Goal: Navigation & Orientation: Find specific page/section

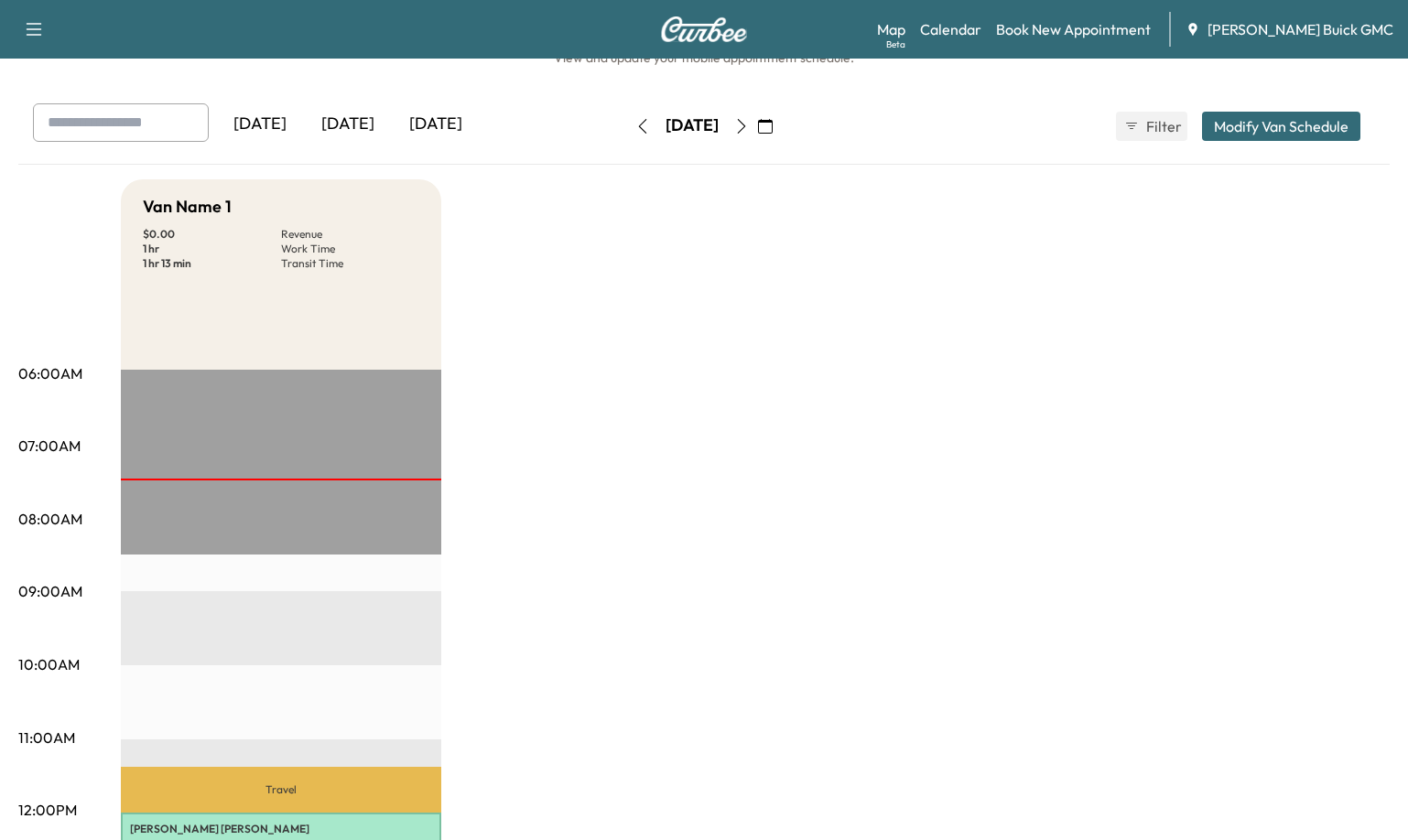
scroll to position [92, 0]
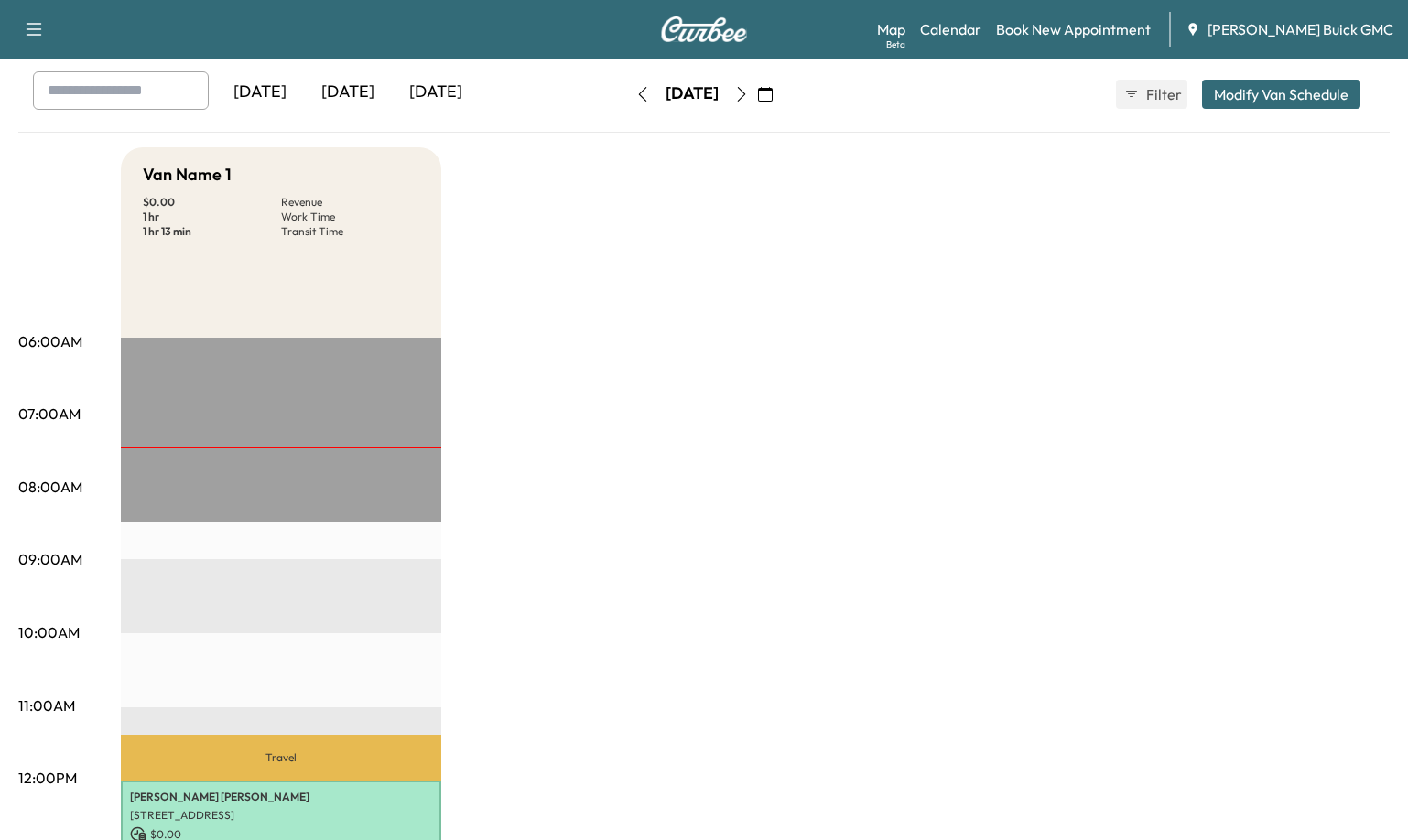
click at [351, 98] on div "[DATE]" at bounding box center [348, 93] width 88 height 42
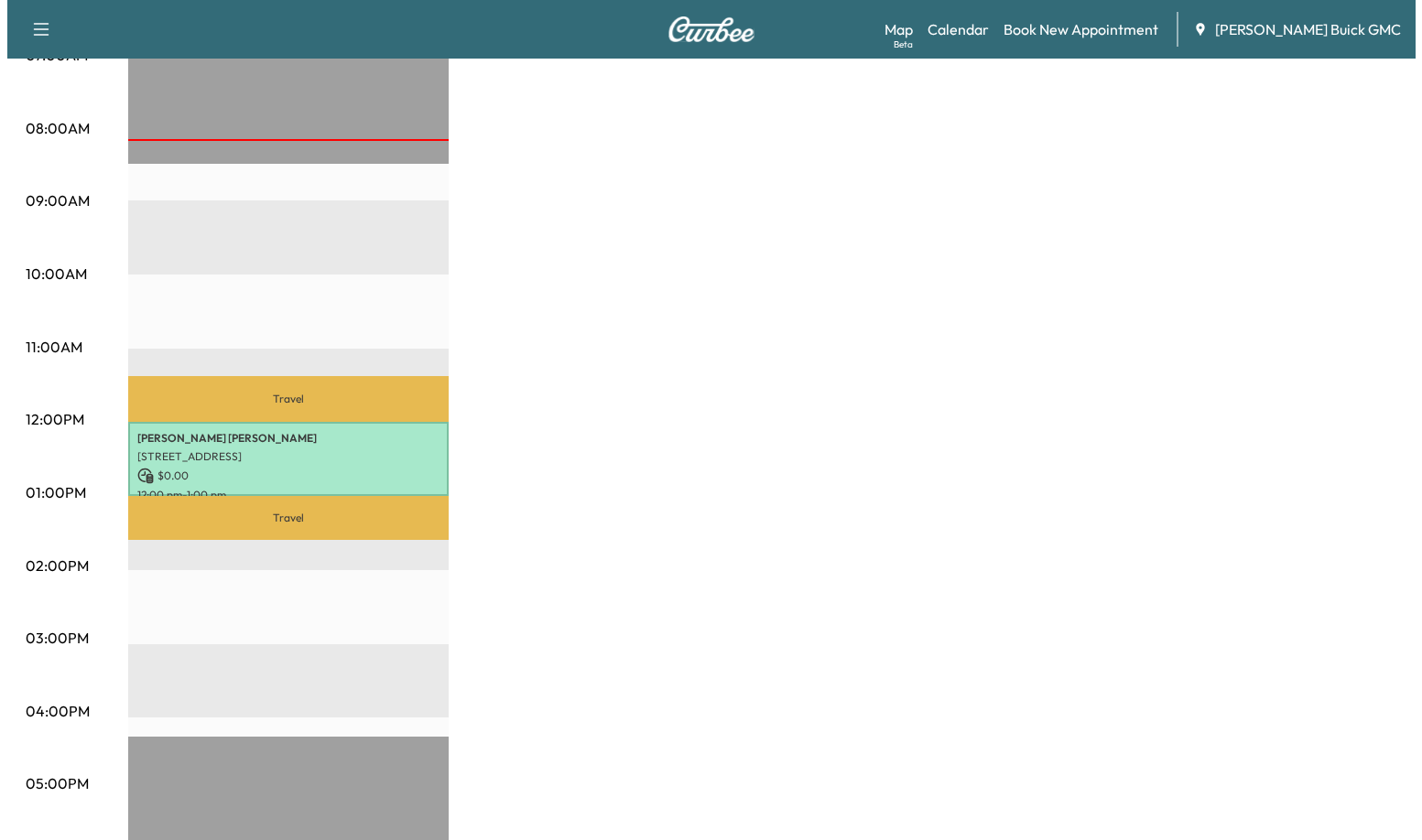
scroll to position [458, 0]
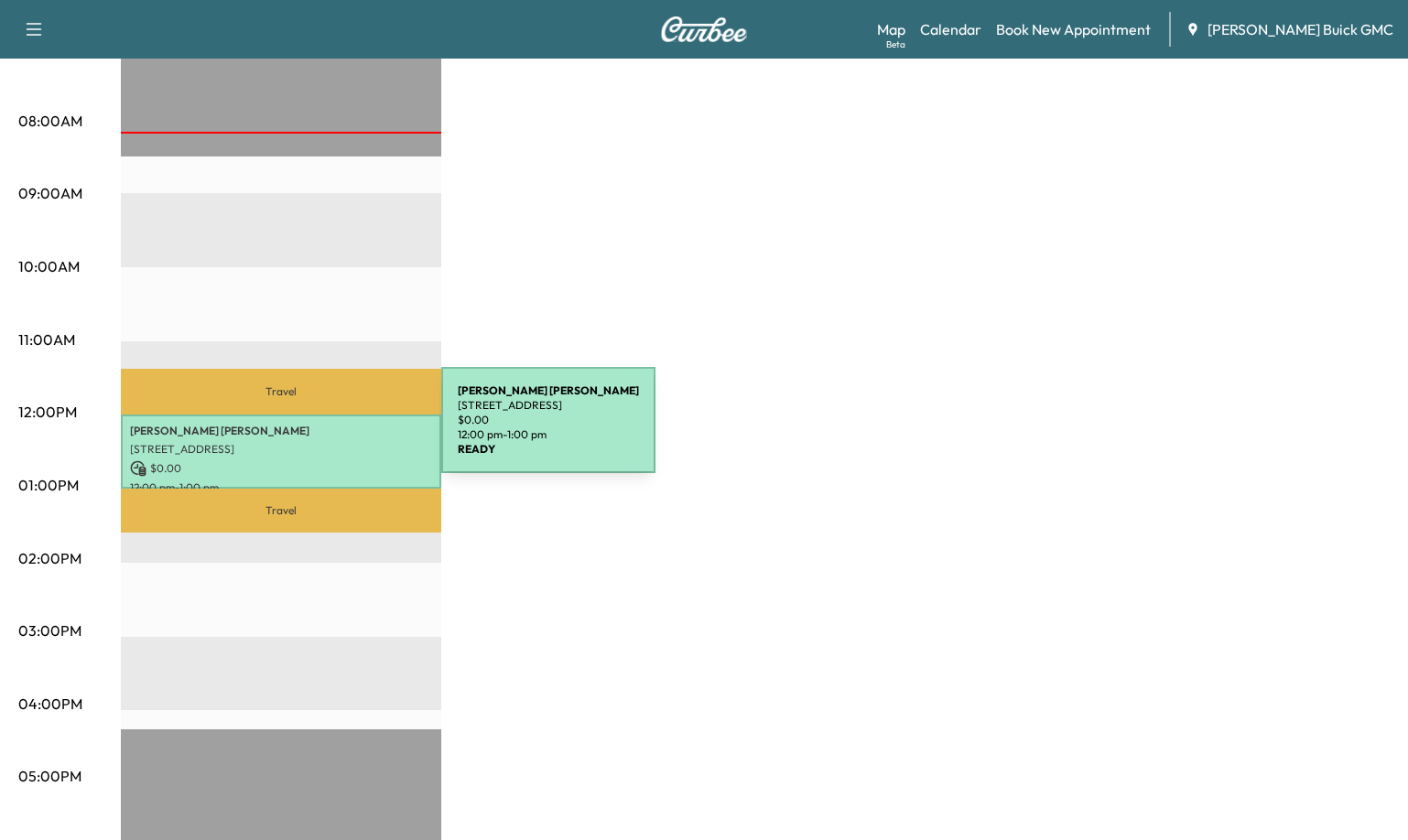
click at [304, 431] on p "[PERSON_NAME]" at bounding box center [281, 431] width 302 height 14
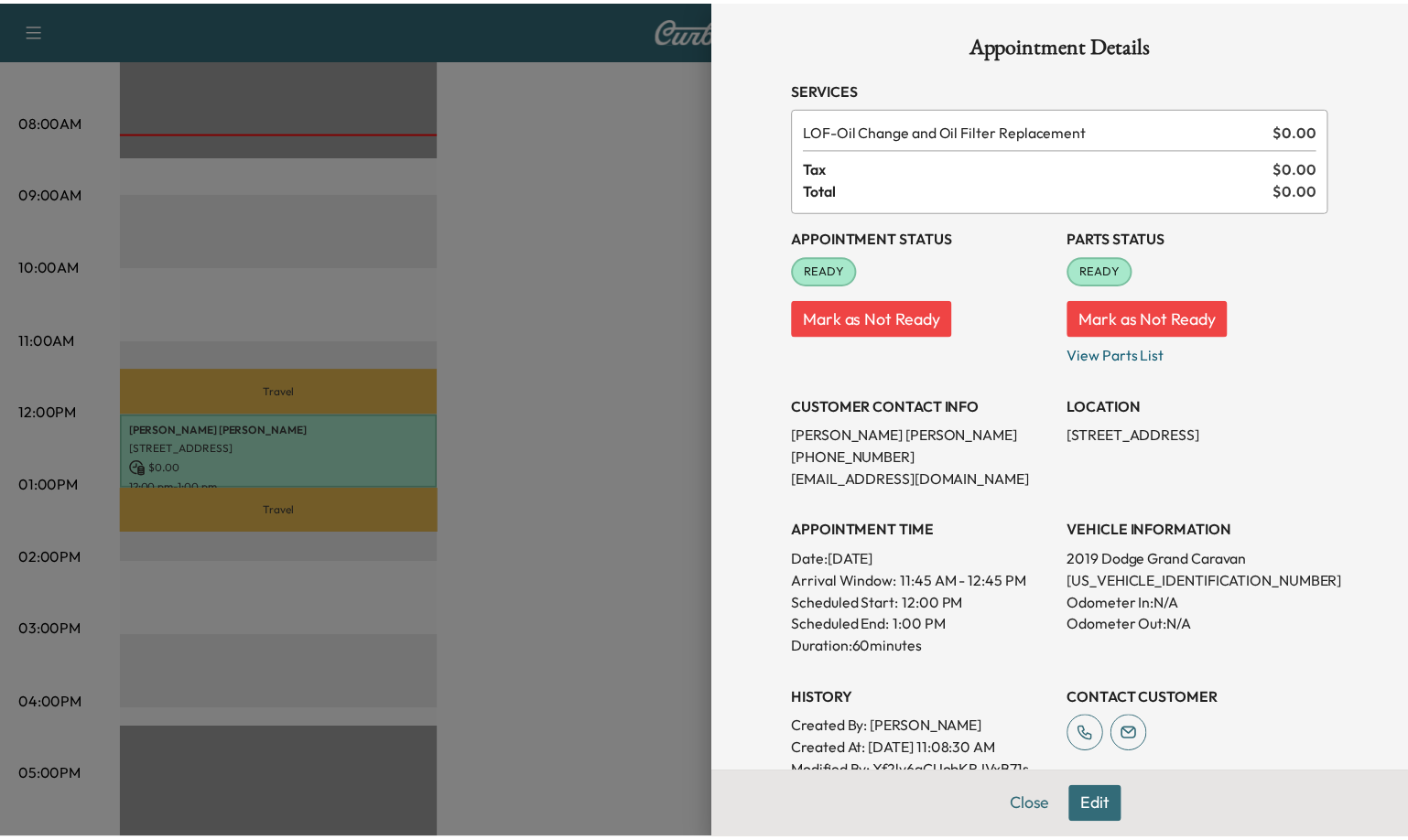
scroll to position [0, 0]
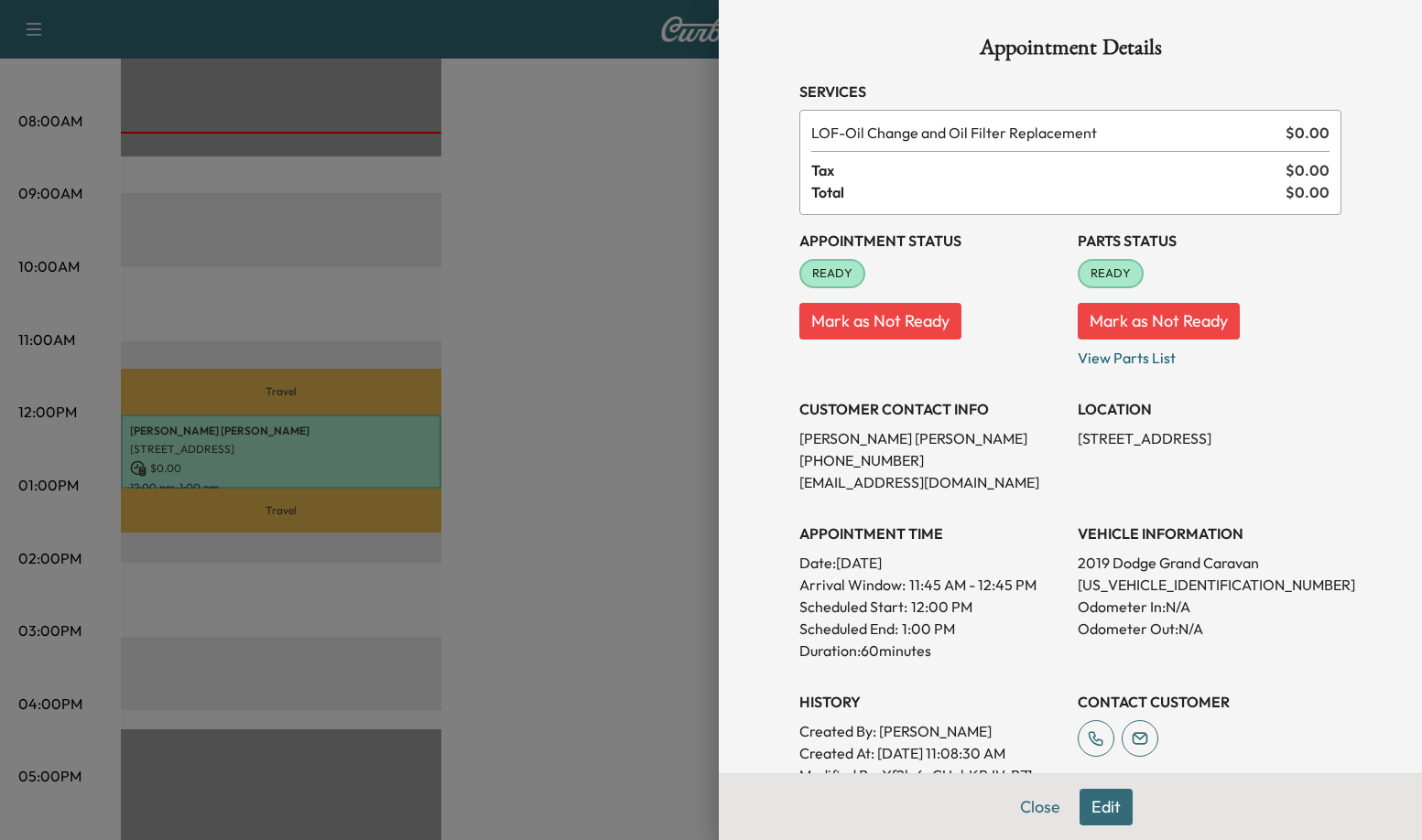
click at [544, 465] on div at bounding box center [711, 420] width 1422 height 840
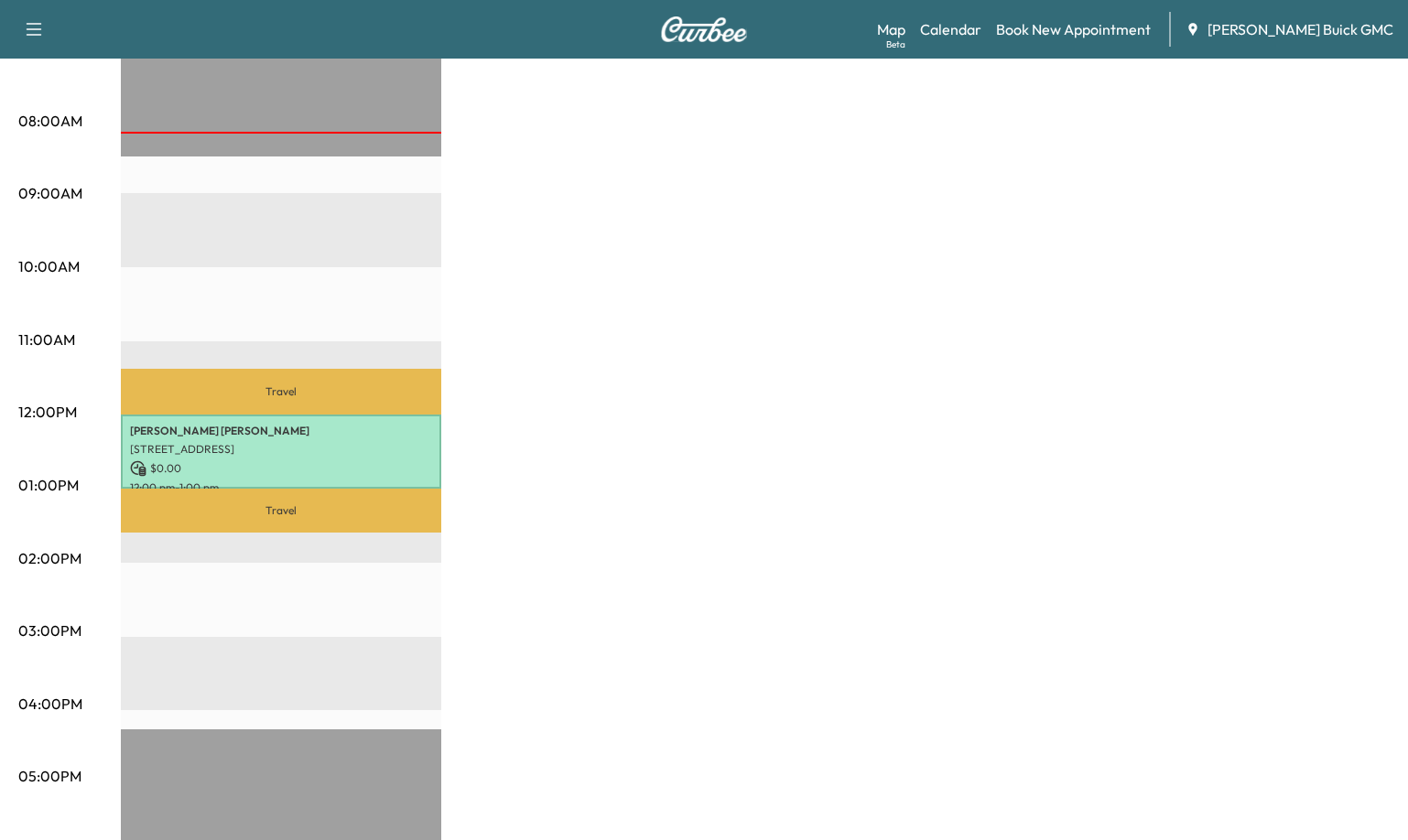
click at [868, 261] on div "Van Name 1 $ 0.00 Revenue 1 hr Work Time 1 hr 13 min Transit Time Travel [PERSO…" at bounding box center [755, 467] width 1269 height 1373
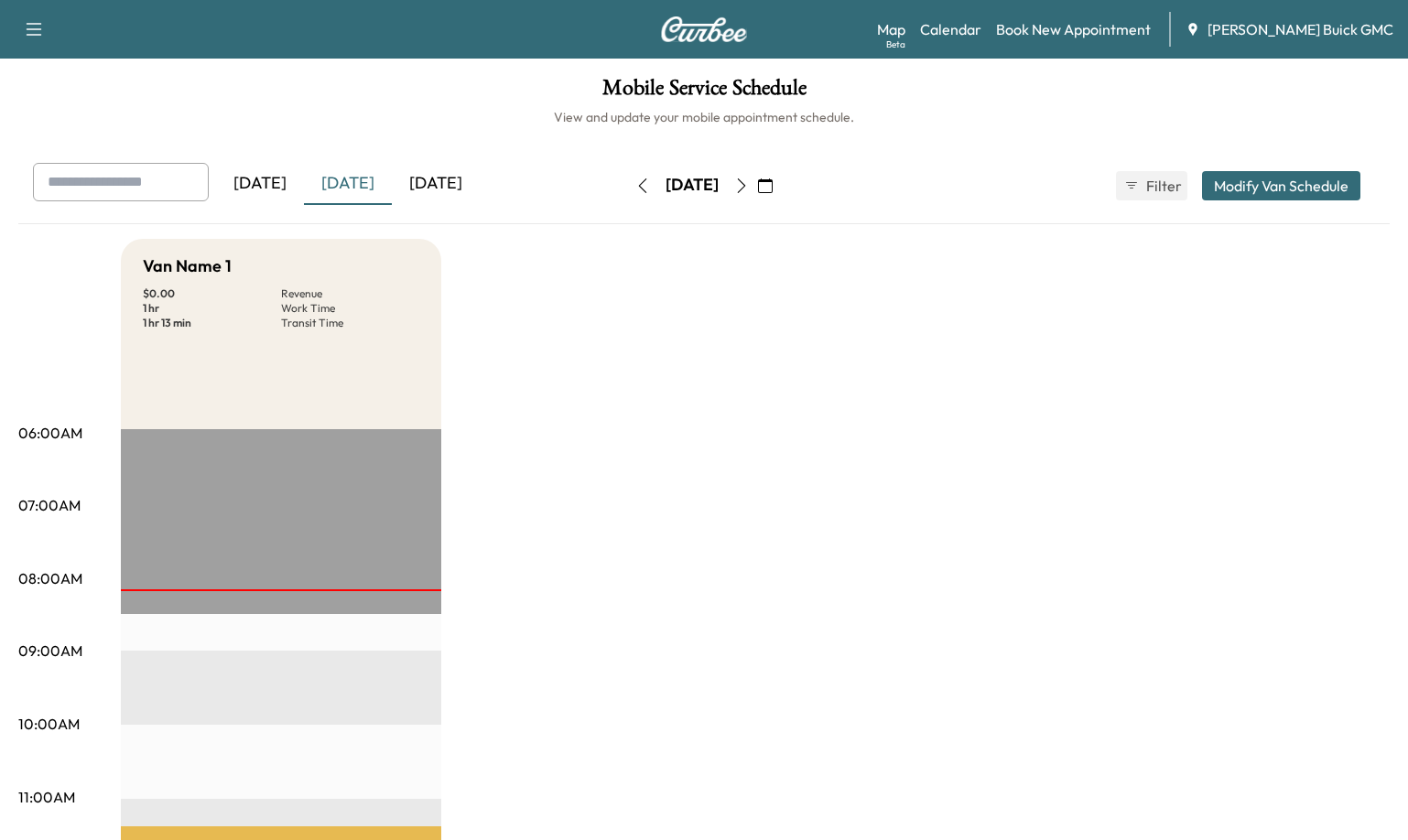
click at [351, 187] on div "[DATE]" at bounding box center [348, 184] width 88 height 42
click at [478, 180] on div "[DATE]" at bounding box center [436, 184] width 88 height 42
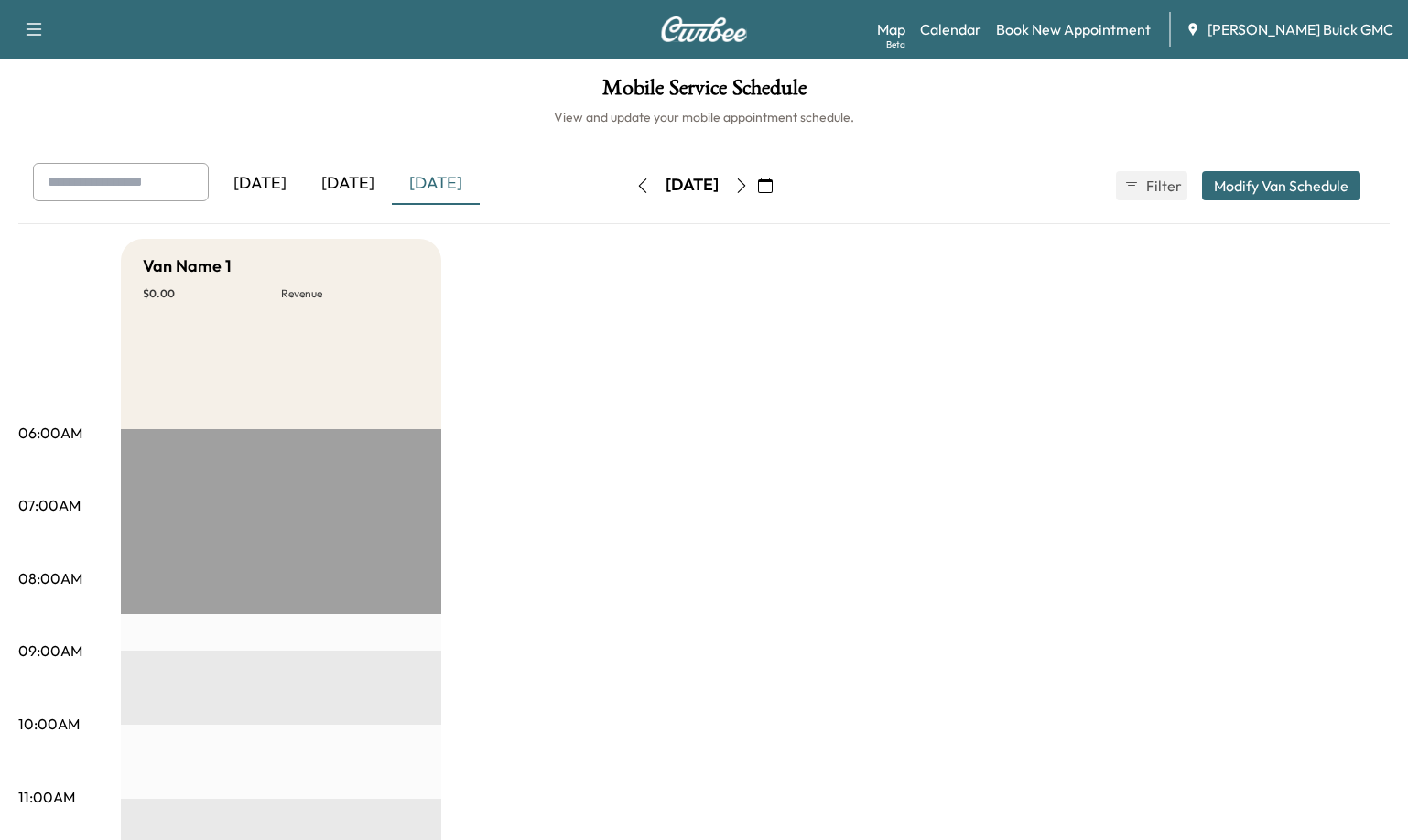
click at [355, 189] on div "[DATE]" at bounding box center [348, 184] width 88 height 42
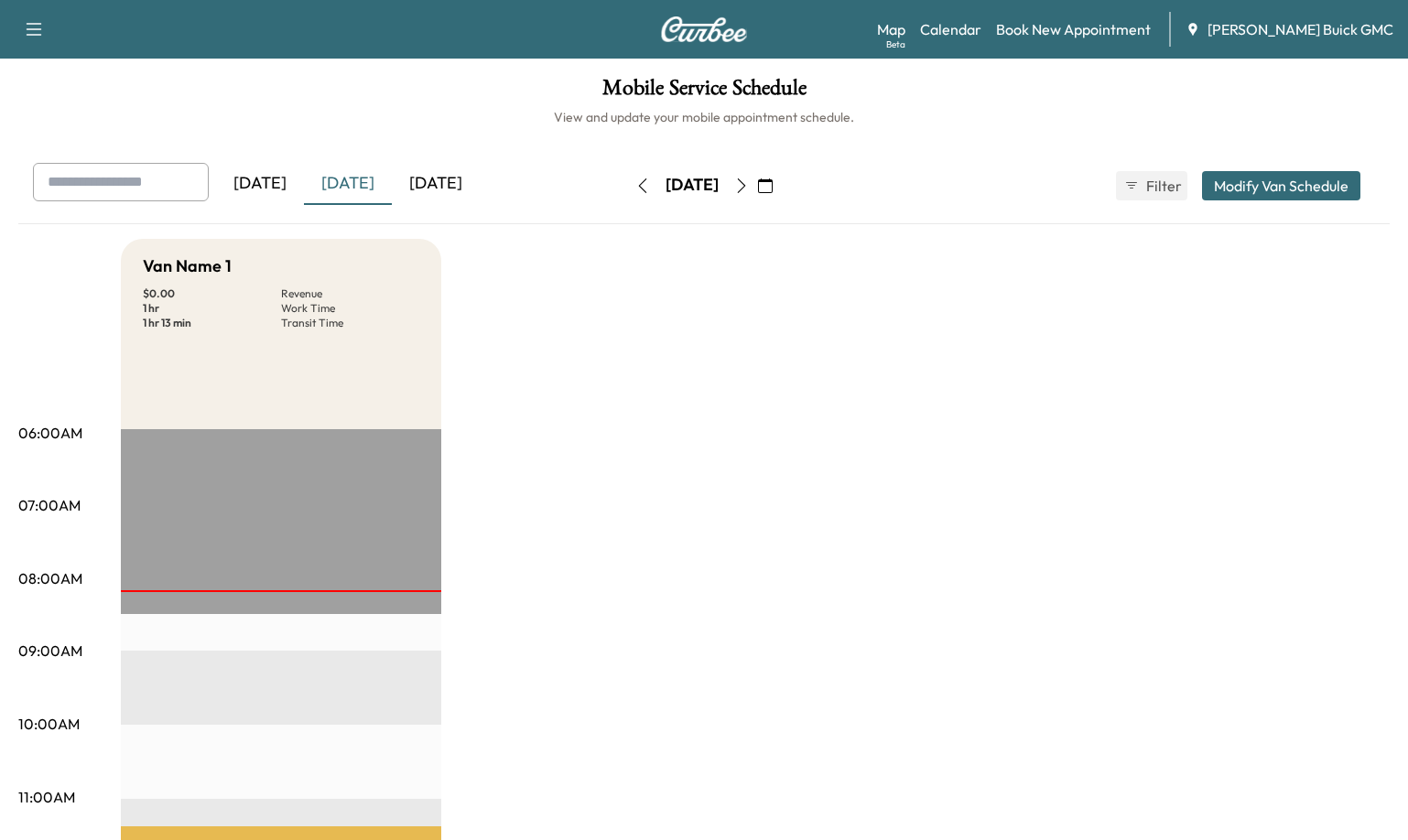
click at [439, 186] on div "[DATE]" at bounding box center [436, 184] width 88 height 42
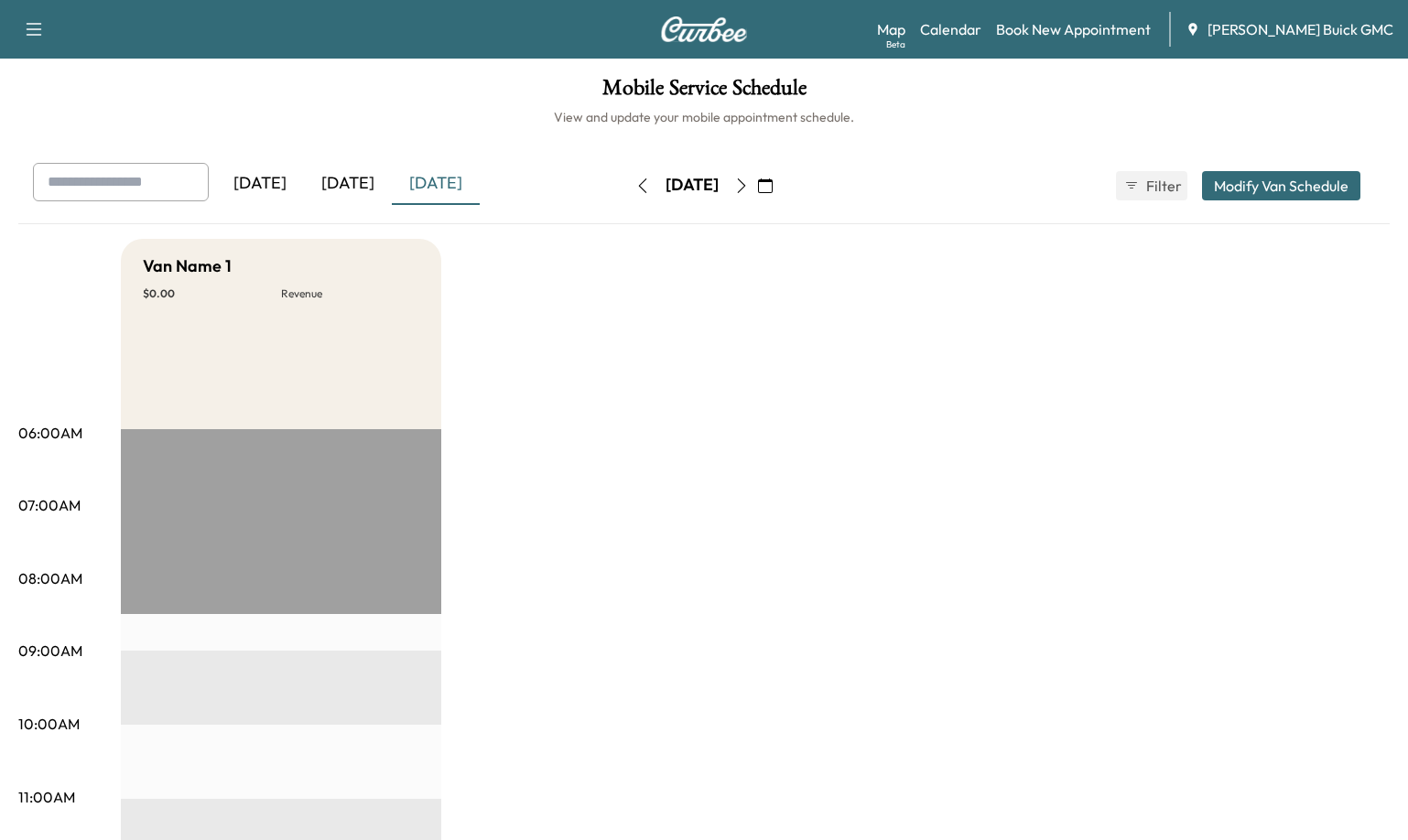
click at [369, 185] on div "[DATE]" at bounding box center [348, 184] width 88 height 42
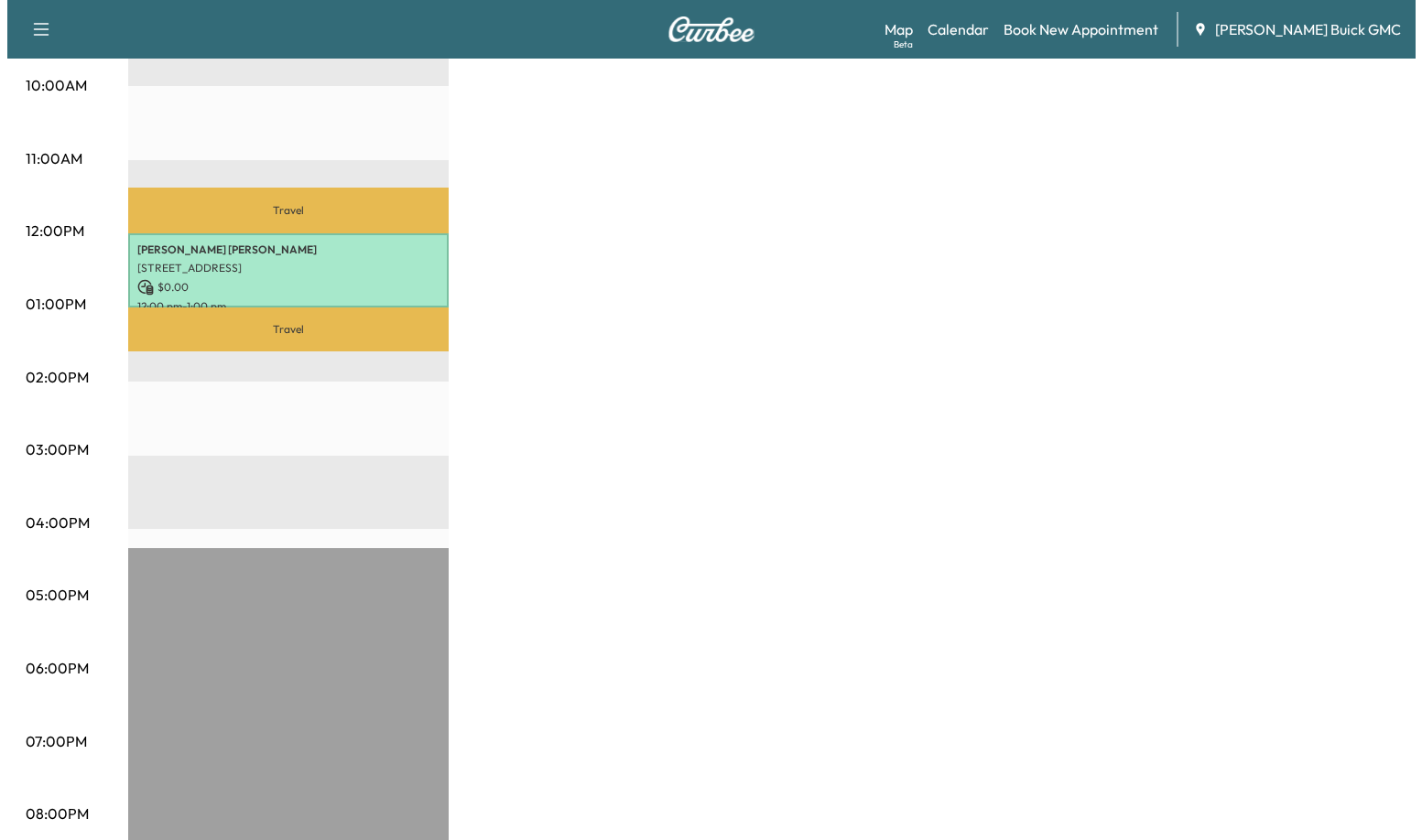
scroll to position [641, 0]
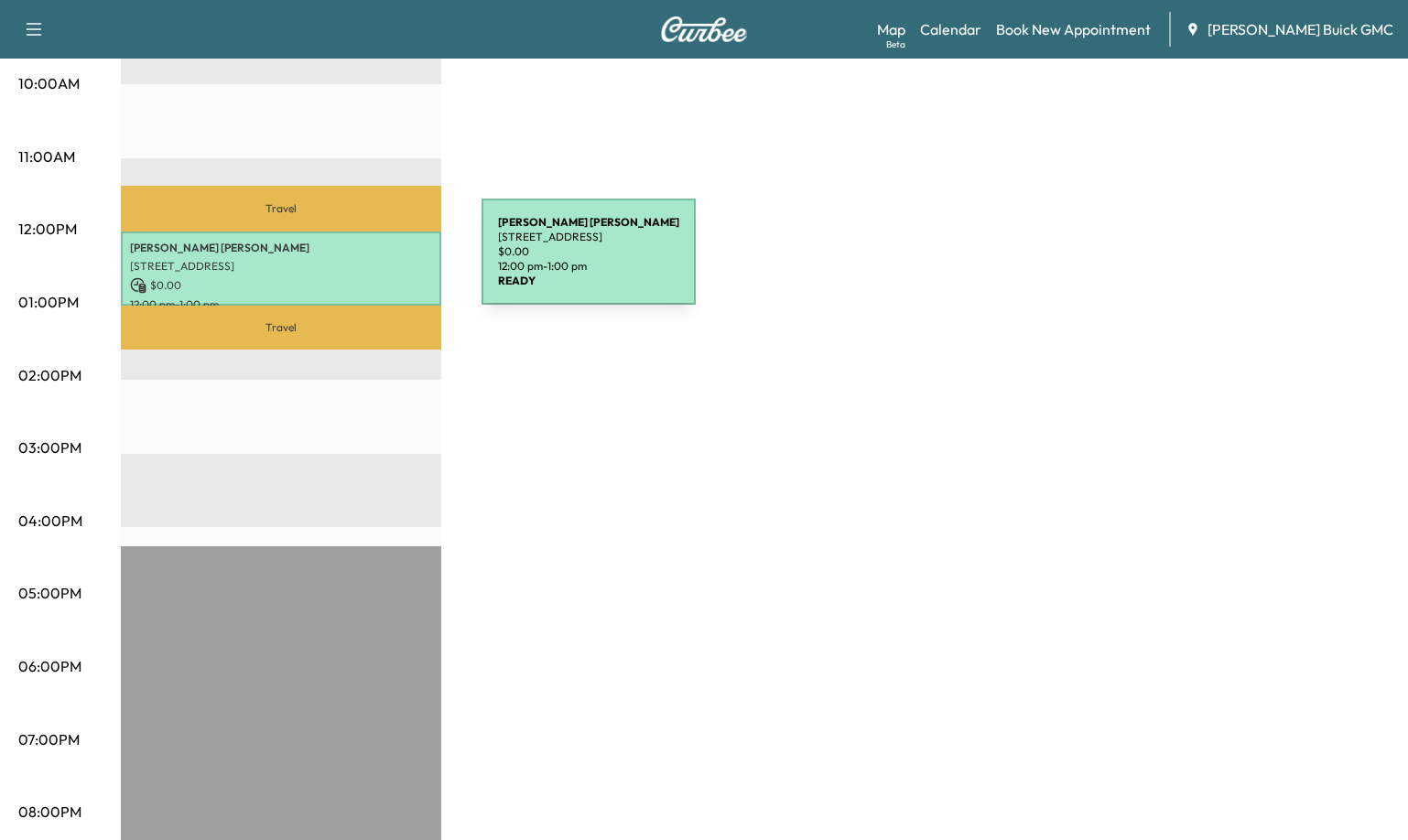
click at [344, 263] on p "[STREET_ADDRESS]" at bounding box center [281, 266] width 302 height 14
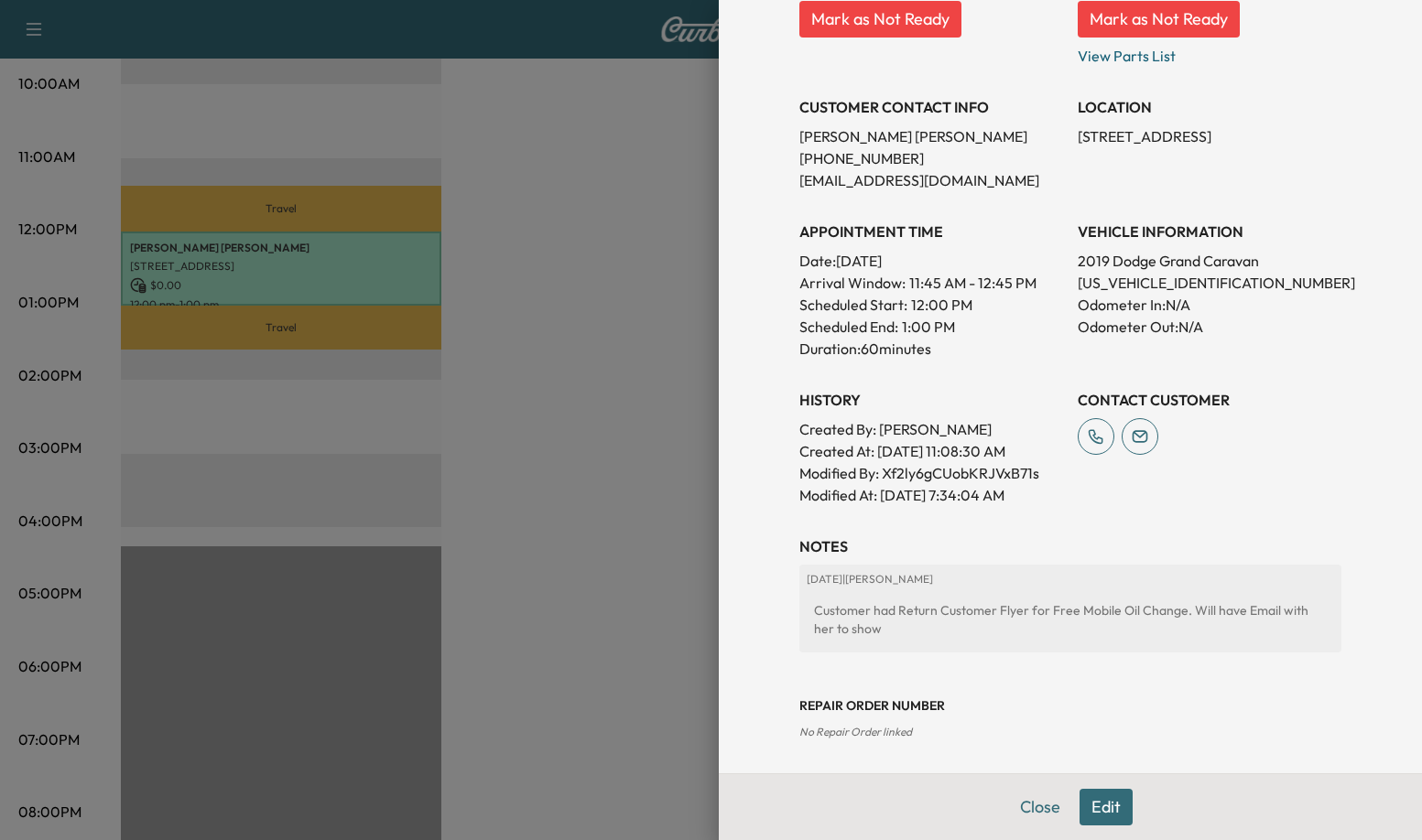
scroll to position [306, 0]
